Goal: Use online tool/utility: Utilize a website feature to perform a specific function

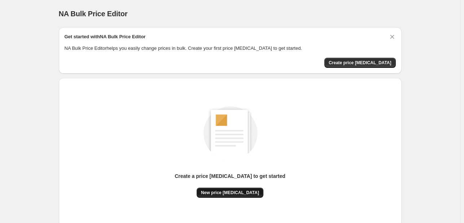
click at [217, 193] on span "New price [MEDICAL_DATA]" at bounding box center [230, 193] width 58 height 6
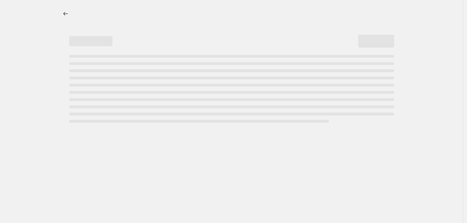
select select "percentage"
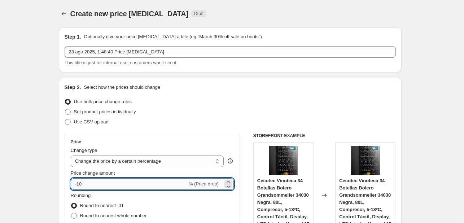
click at [127, 188] on input "-10" at bounding box center [129, 184] width 116 height 12
type input "-1"
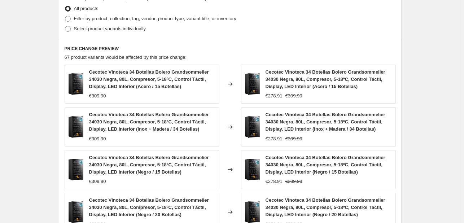
scroll to position [505, 0]
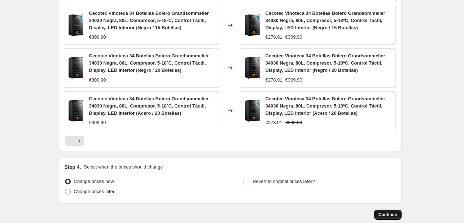
type input "-30"
click at [396, 214] on span "Continue" at bounding box center [387, 215] width 19 height 6
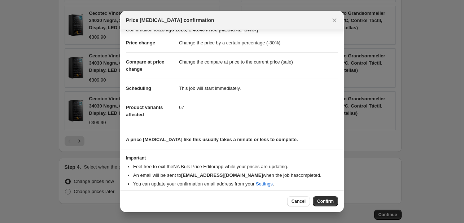
scroll to position [14, 0]
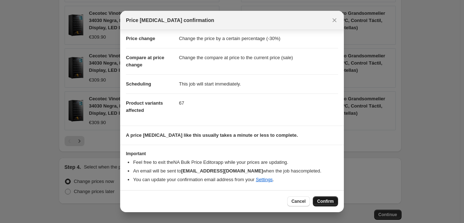
click at [319, 198] on button "Confirm" at bounding box center [325, 201] width 25 height 10
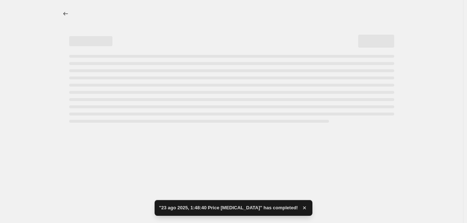
select select "percentage"
